Goal: Task Accomplishment & Management: Manage account settings

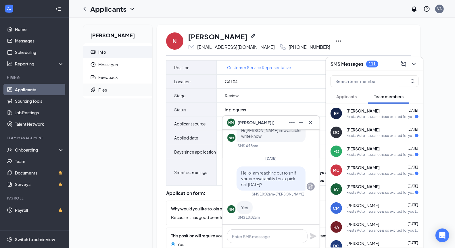
click at [113, 94] on span "Files" at bounding box center [122, 90] width 49 height 13
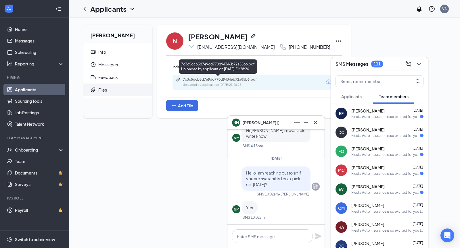
click at [237, 81] on div "7c3c5dcb3d7e9dd770d94346b72a85b6.pdf" at bounding box center [223, 79] width 80 height 5
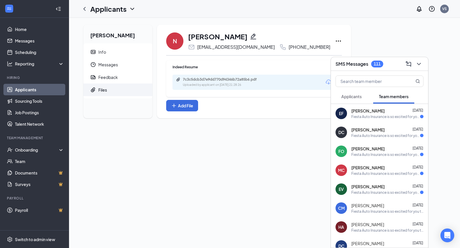
click at [119, 36] on h2 "[PERSON_NAME]" at bounding box center [117, 34] width 69 height 19
click at [421, 64] on icon "ChevronDown" at bounding box center [418, 64] width 7 height 7
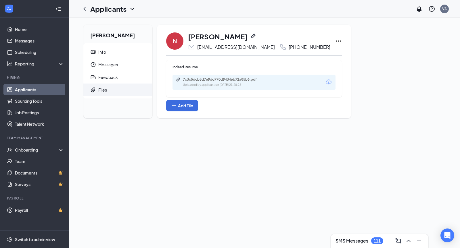
click at [34, 90] on link "Applicants" at bounding box center [39, 89] width 49 height 11
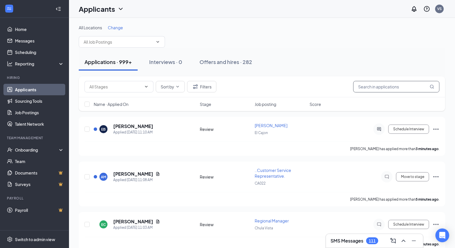
click at [376, 88] on input "text" at bounding box center [396, 86] width 86 height 11
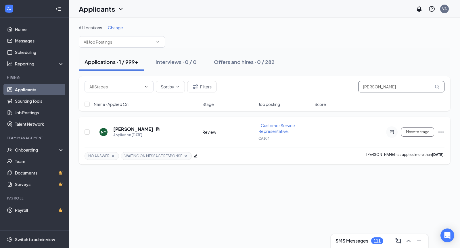
type input "[PERSON_NAME]"
click at [112, 154] on icon "Cross" at bounding box center [113, 156] width 5 height 5
click at [148, 156] on icon "Cross" at bounding box center [149, 156] width 5 height 5
click at [138, 129] on h5 "[PERSON_NAME]" at bounding box center [133, 129] width 40 height 6
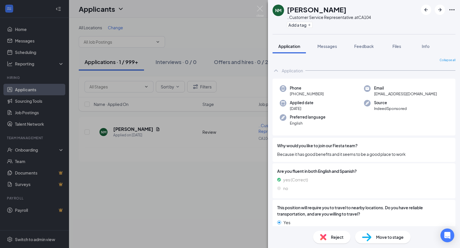
click at [298, 20] on div "..Customer Service Representative. at CA104" at bounding box center [329, 17] width 84 height 6
click at [298, 26] on button "Add a tag" at bounding box center [300, 25] width 26 height 6
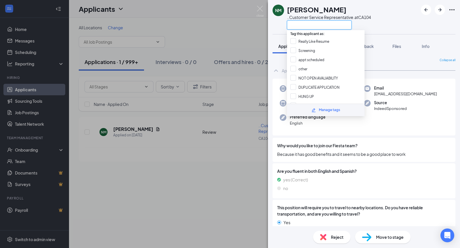
click at [300, 26] on input "text" at bounding box center [319, 24] width 65 height 9
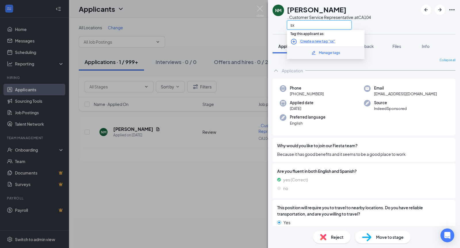
type input "s"
type input "fin"
click at [293, 44] on input "SCHEDULED fin AL" at bounding box center [308, 44] width 37 height 6
checkbox input "true"
click at [391, 132] on div "Phone [PHONE_NUMBER] Email [EMAIL_ADDRESS][DOMAIN_NAME] Applied date [DATE] Sou…" at bounding box center [363, 107] width 183 height 57
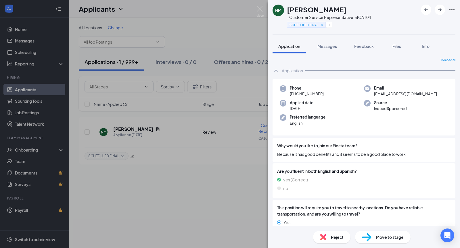
click at [383, 236] on span "Move to stage" at bounding box center [390, 237] width 28 height 6
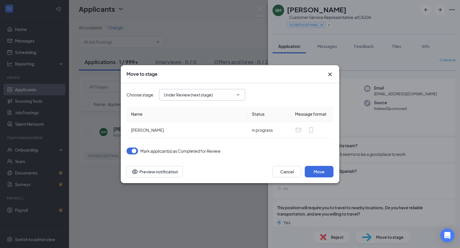
click at [229, 97] on input "Under Review (next stage)" at bounding box center [199, 95] width 70 height 6
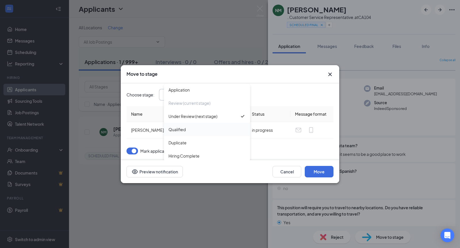
click at [182, 134] on div "Qualified" at bounding box center [207, 129] width 86 height 13
type input "Qualified"
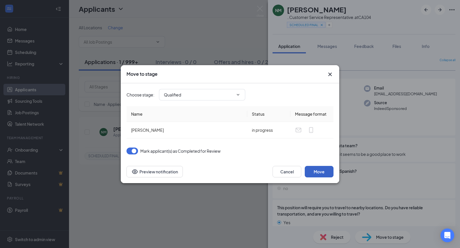
click at [326, 174] on button "Move" at bounding box center [318, 171] width 29 height 11
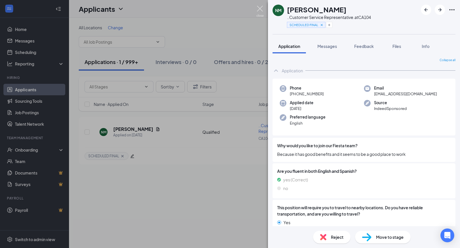
click at [258, 13] on img at bounding box center [259, 11] width 7 height 11
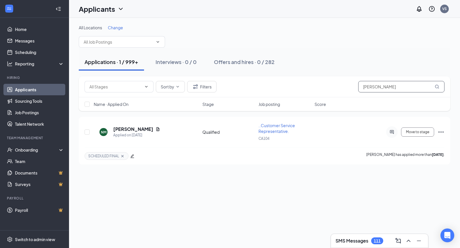
drag, startPoint x: 410, startPoint y: 86, endPoint x: 252, endPoint y: 99, distance: 158.5
click at [252, 99] on div "Sort by Filters [PERSON_NAME] Name · Applied On Stage Job posting Score" at bounding box center [264, 93] width 371 height 35
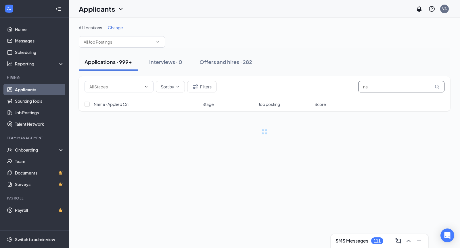
type input "n"
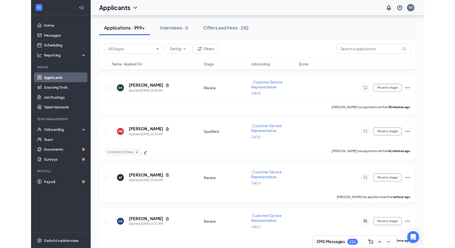
scroll to position [273, 0]
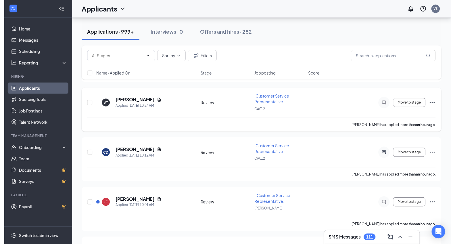
scroll to position [290, 0]
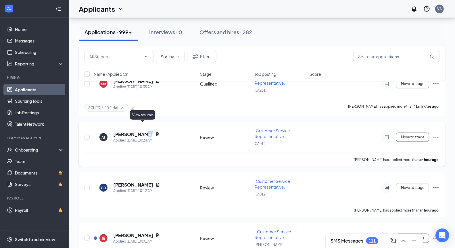
click at [155, 132] on icon "Document" at bounding box center [157, 134] width 5 height 5
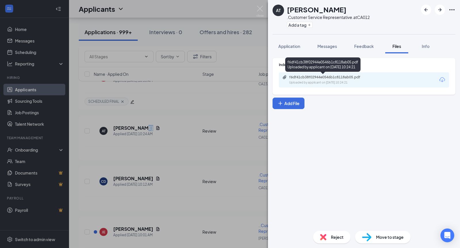
click at [317, 79] on div "f6df41cb38f02944e0546b1c8118ab05.pdf" at bounding box center [329, 77] width 80 height 5
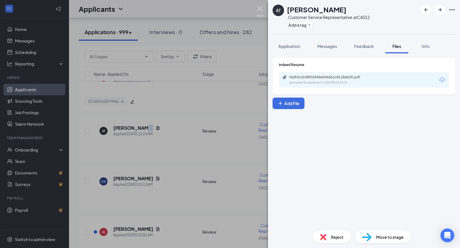
click at [259, 8] on img at bounding box center [259, 11] width 7 height 11
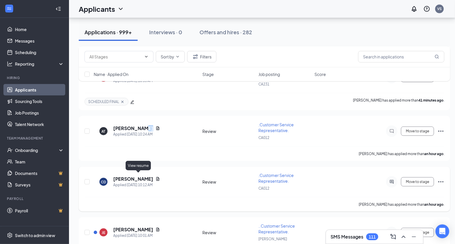
click at [156, 177] on icon "Document" at bounding box center [157, 179] width 3 height 4
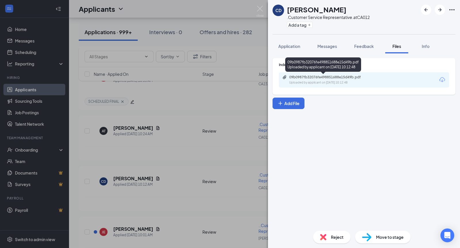
click at [294, 80] on div "Uploaded by applicant on [DATE] 10:12:48" at bounding box center [332, 82] width 86 height 5
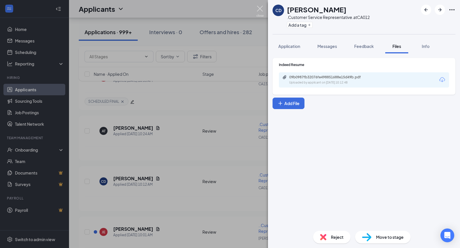
click at [259, 11] on img at bounding box center [259, 11] width 7 height 11
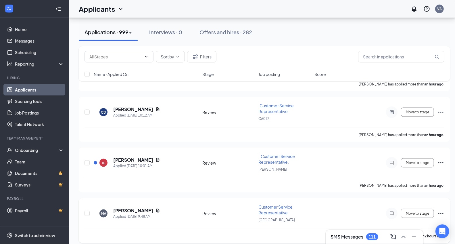
scroll to position [389, 0]
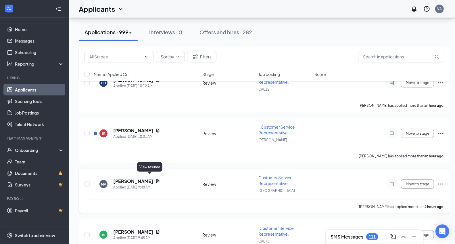
click at [155, 179] on icon "Document" at bounding box center [157, 181] width 5 height 5
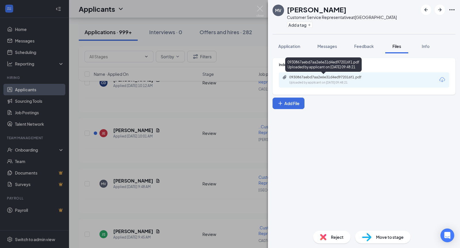
click at [319, 78] on div "0930867aebd7aa2e6e31d4ed972016f1.pdf" at bounding box center [329, 77] width 80 height 5
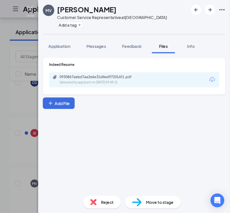
click at [30, 9] on img at bounding box center [30, 11] width 7 height 11
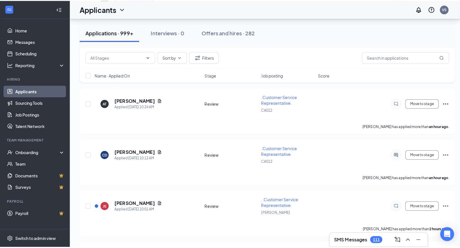
scroll to position [589, 0]
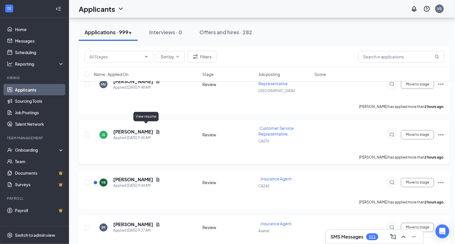
click at [155, 130] on icon "Document" at bounding box center [157, 132] width 5 height 5
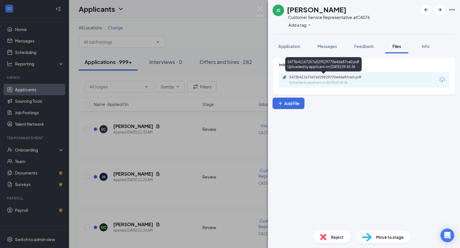
click at [326, 80] on div "Uploaded by applicant on [DATE] 09:45:36" at bounding box center [332, 82] width 86 height 5
